Goal: Information Seeking & Learning: Understand process/instructions

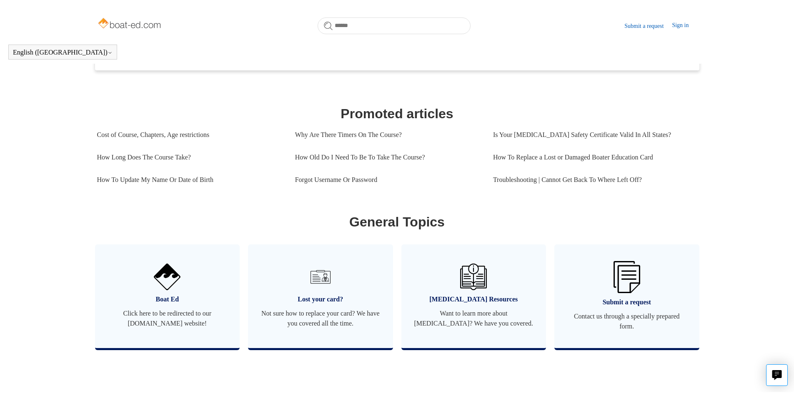
scroll to position [338, 0]
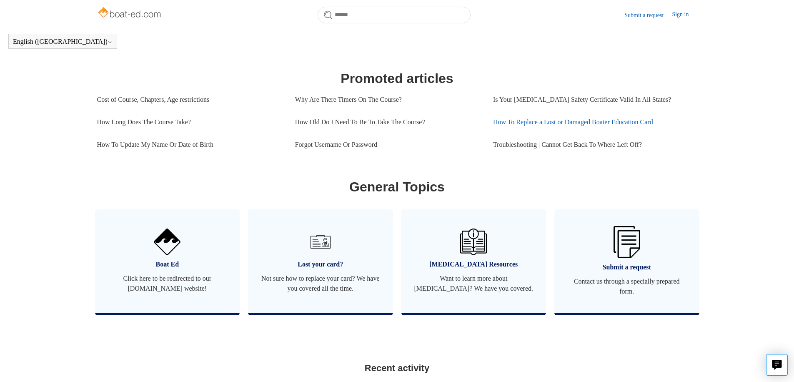
click at [505, 128] on link "How To Replace a Lost or Damaged Boater Education Card" at bounding box center [592, 122] width 198 height 22
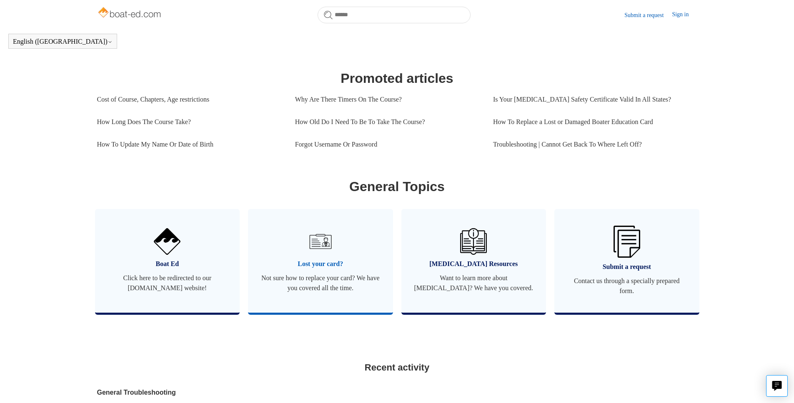
click at [319, 269] on span "Lost your card?" at bounding box center [320, 264] width 120 height 10
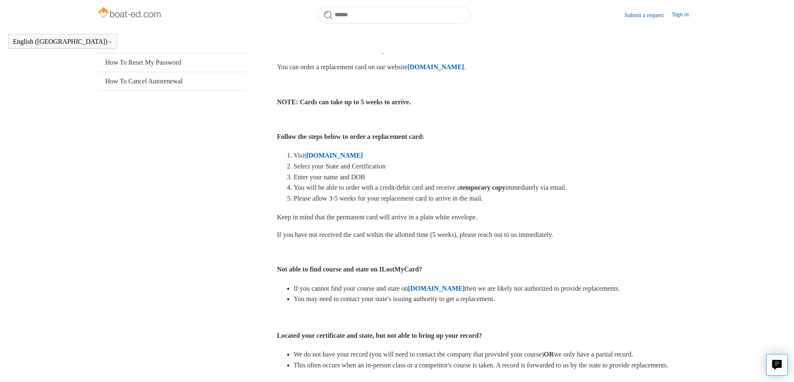
click at [333, 159] on strong "[DOMAIN_NAME]" at bounding box center [334, 155] width 57 height 7
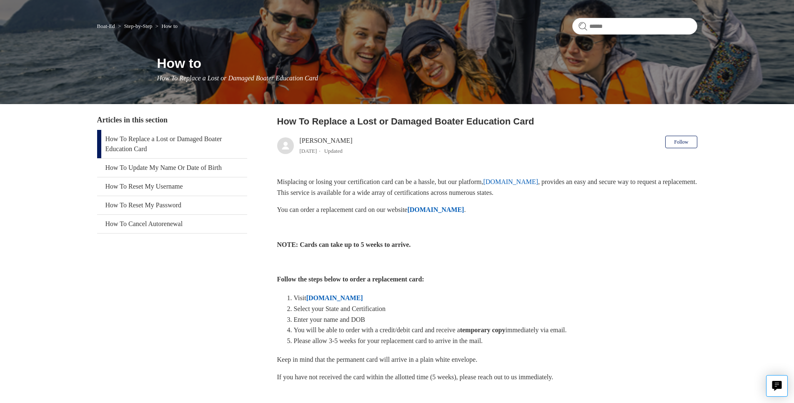
scroll to position [55, 0]
